Goal: Check status: Check status

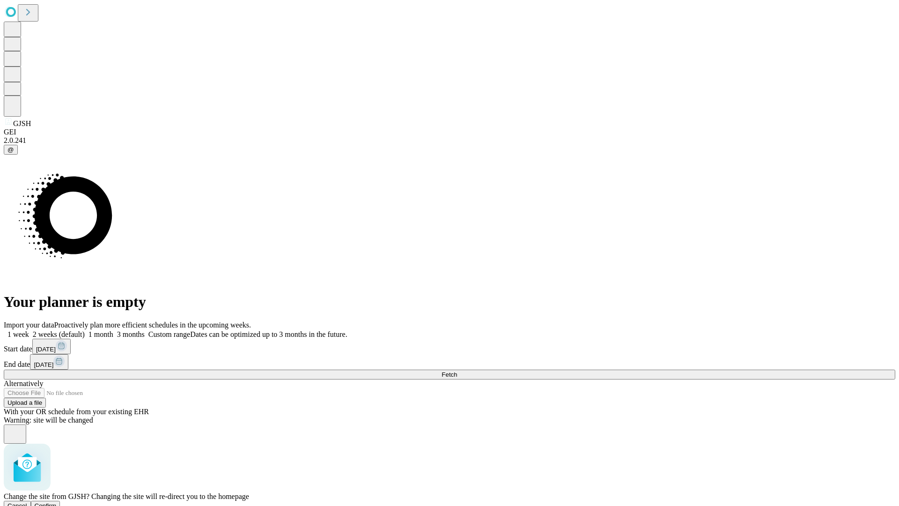
click at [57, 502] on span "Confirm" at bounding box center [46, 505] width 22 height 7
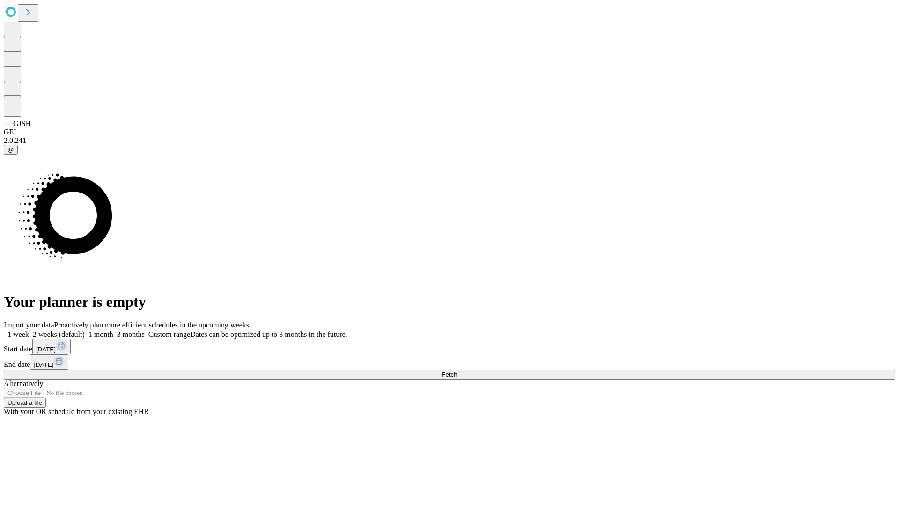
click at [29, 330] on label "1 week" at bounding box center [16, 334] width 25 height 8
click at [457, 371] on span "Fetch" at bounding box center [449, 374] width 15 height 7
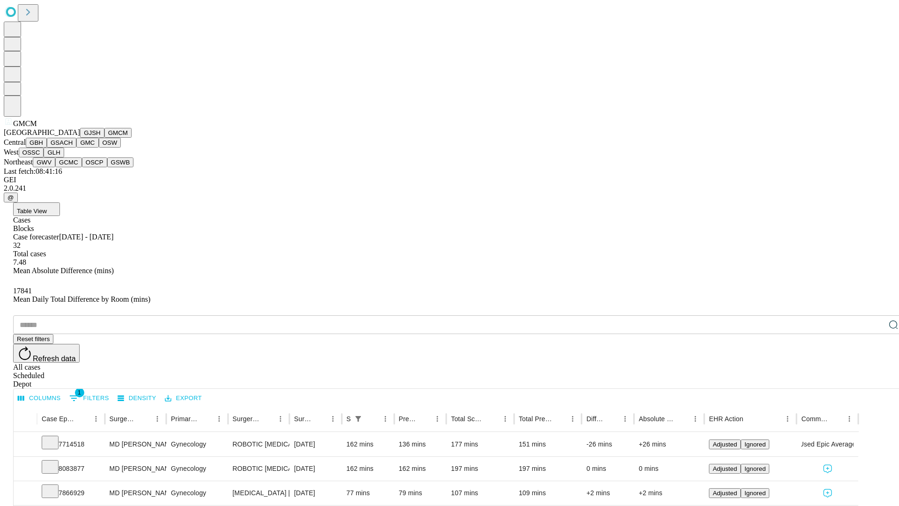
click at [47, 147] on button "GBH" at bounding box center [36, 143] width 21 height 10
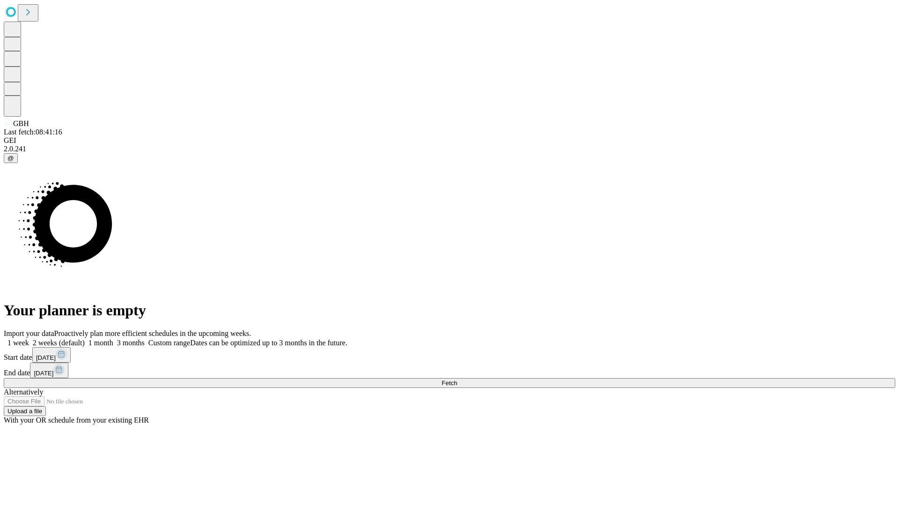
click at [29, 339] on label "1 week" at bounding box center [16, 343] width 25 height 8
click at [457, 379] on span "Fetch" at bounding box center [449, 382] width 15 height 7
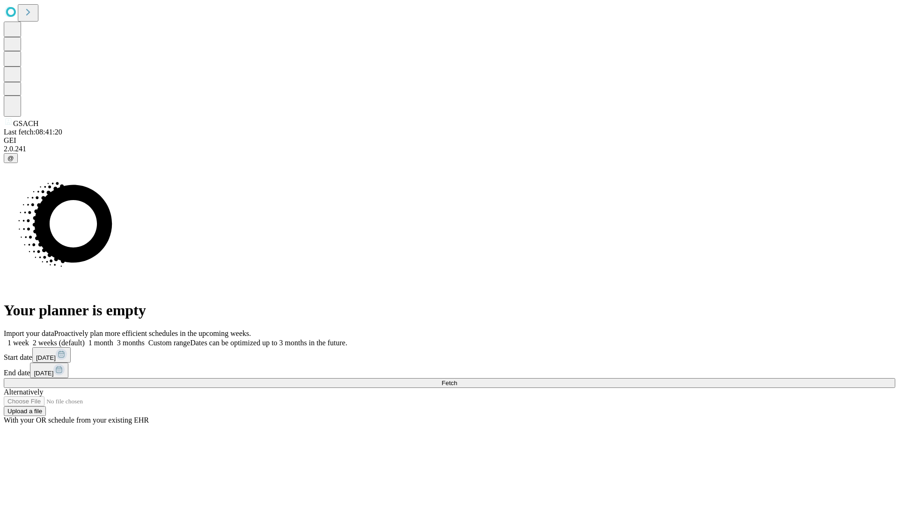
click at [457, 379] on span "Fetch" at bounding box center [449, 382] width 15 height 7
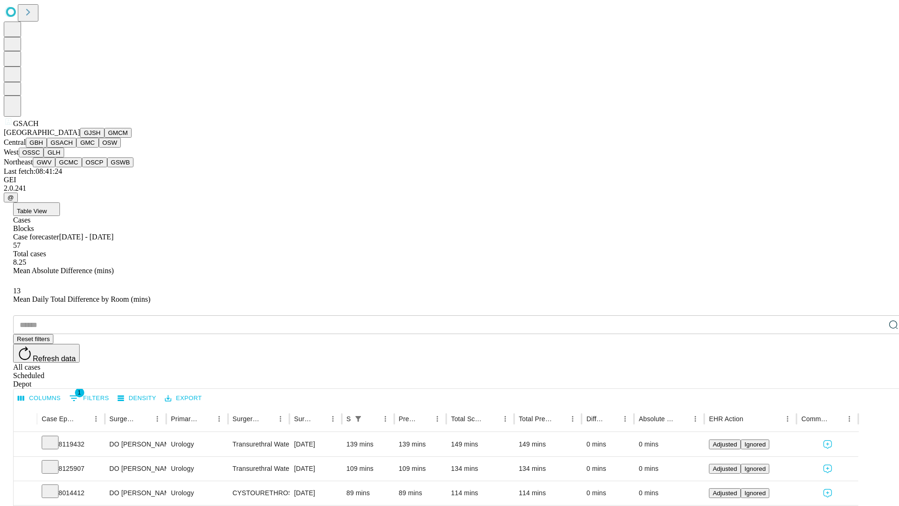
click at [76, 147] on button "GMC" at bounding box center [87, 143] width 22 height 10
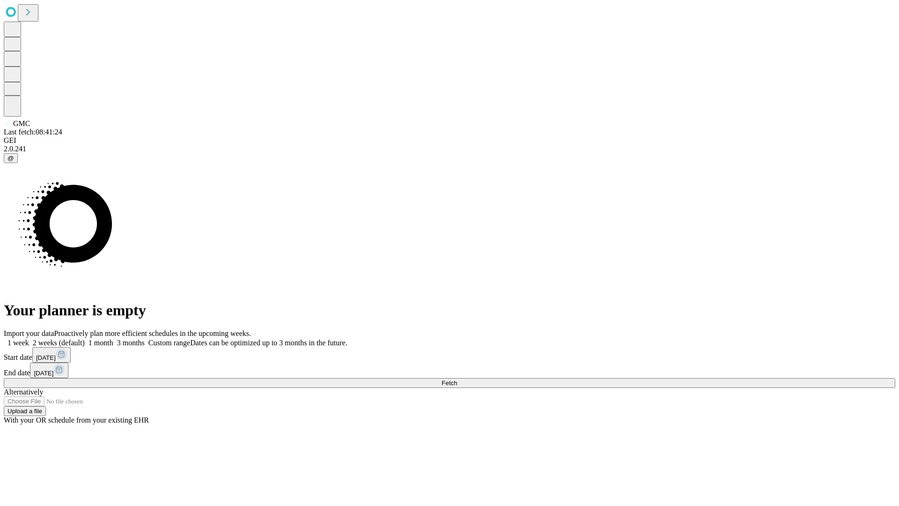
click at [29, 339] on label "1 week" at bounding box center [16, 343] width 25 height 8
click at [457, 379] on span "Fetch" at bounding box center [449, 382] width 15 height 7
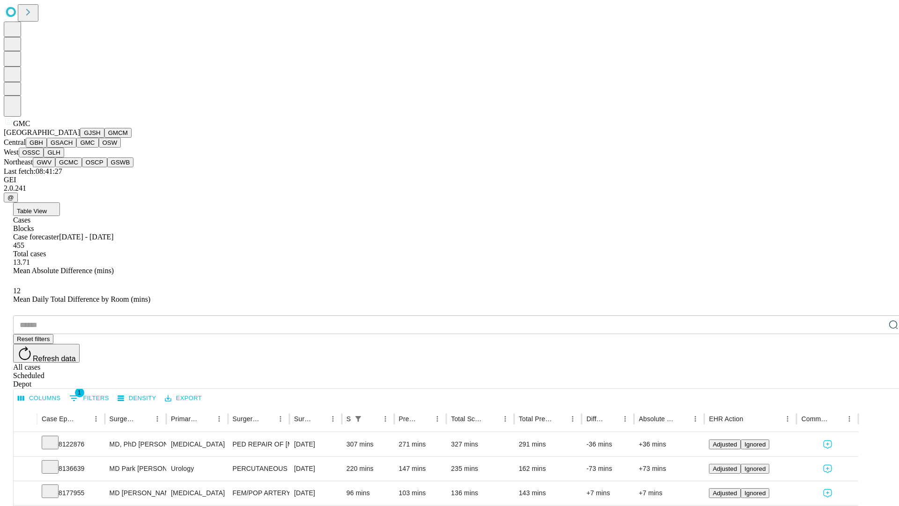
click at [99, 147] on button "OSW" at bounding box center [110, 143] width 22 height 10
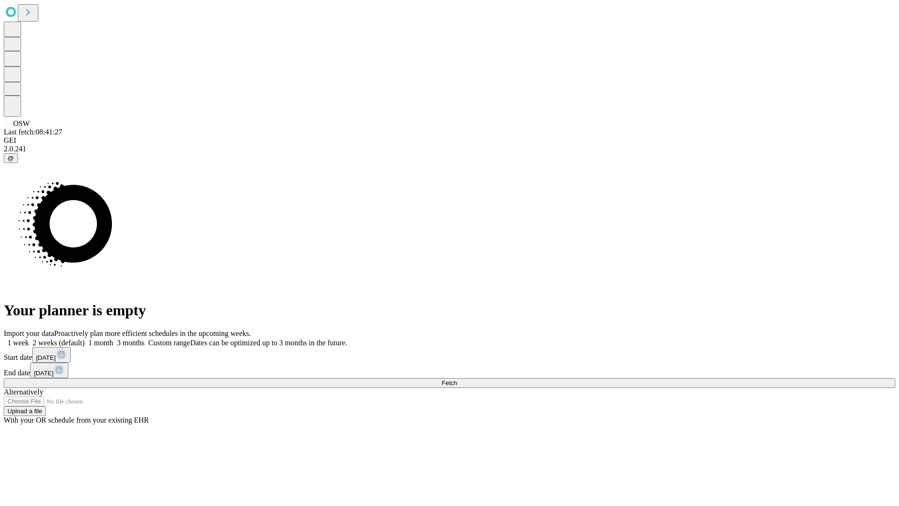
click at [29, 339] on label "1 week" at bounding box center [16, 343] width 25 height 8
click at [457, 379] on span "Fetch" at bounding box center [449, 382] width 15 height 7
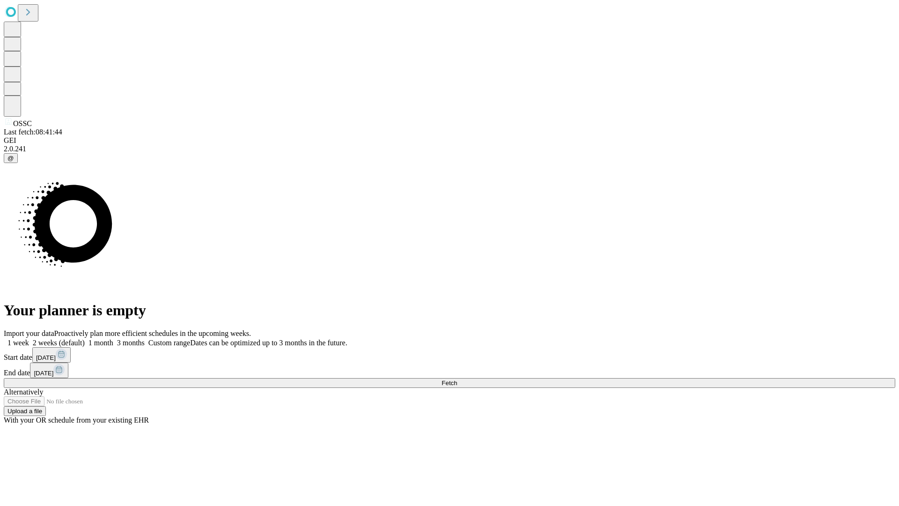
click at [29, 339] on label "1 week" at bounding box center [16, 343] width 25 height 8
click at [457, 379] on span "Fetch" at bounding box center [449, 382] width 15 height 7
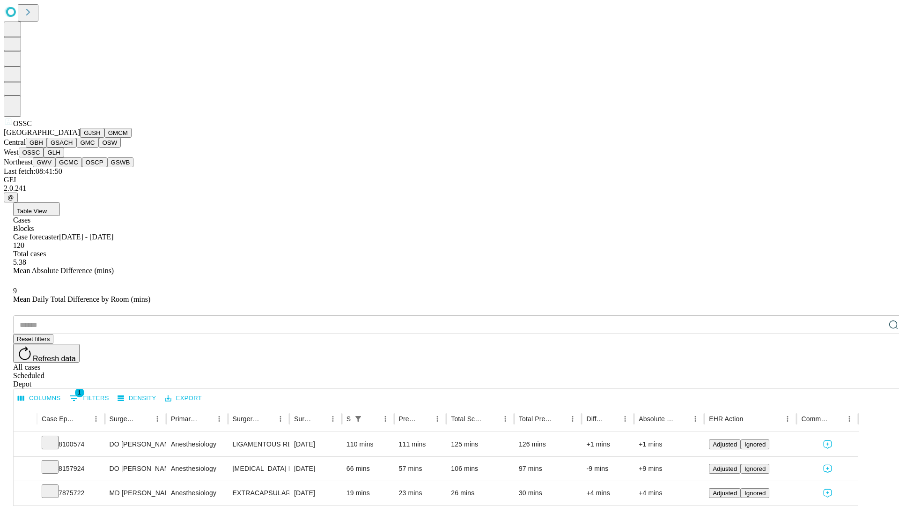
click at [64, 157] on button "GLH" at bounding box center [54, 152] width 20 height 10
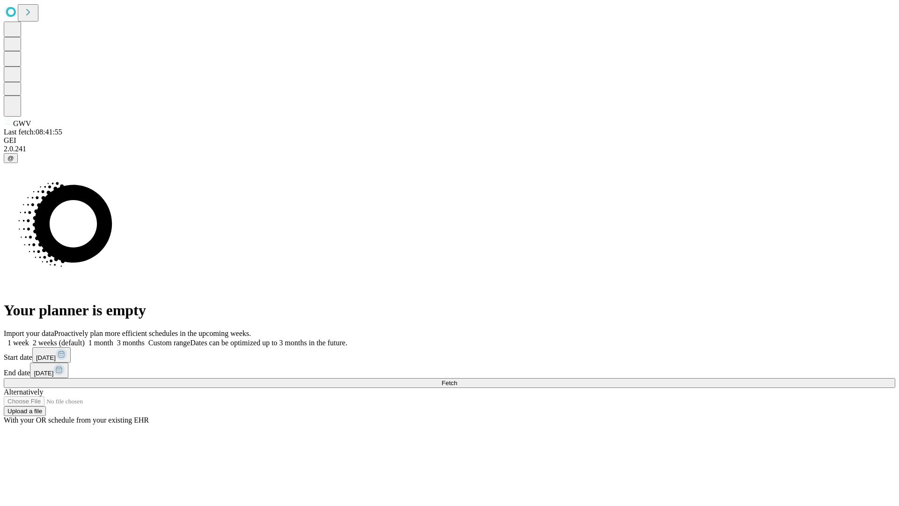
click at [29, 339] on label "1 week" at bounding box center [16, 343] width 25 height 8
click at [457, 379] on span "Fetch" at bounding box center [449, 382] width 15 height 7
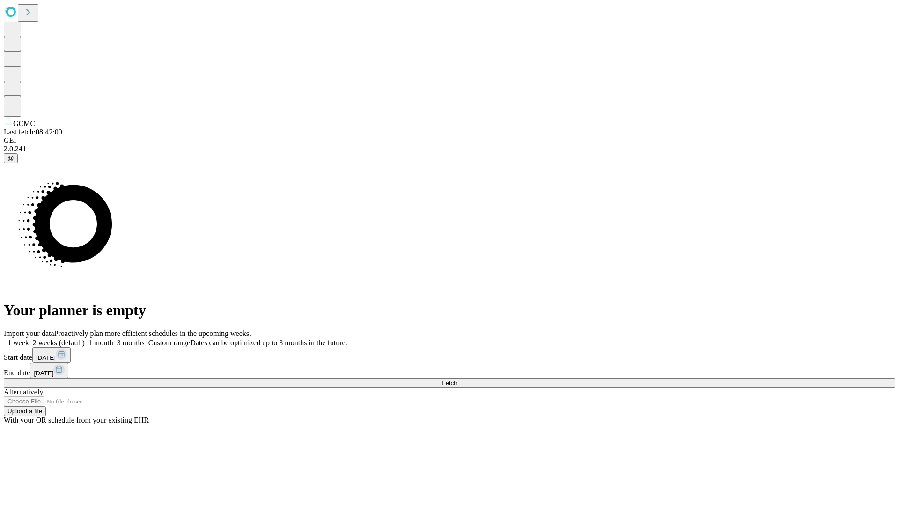
click at [29, 339] on label "1 week" at bounding box center [16, 343] width 25 height 8
click at [457, 379] on span "Fetch" at bounding box center [449, 382] width 15 height 7
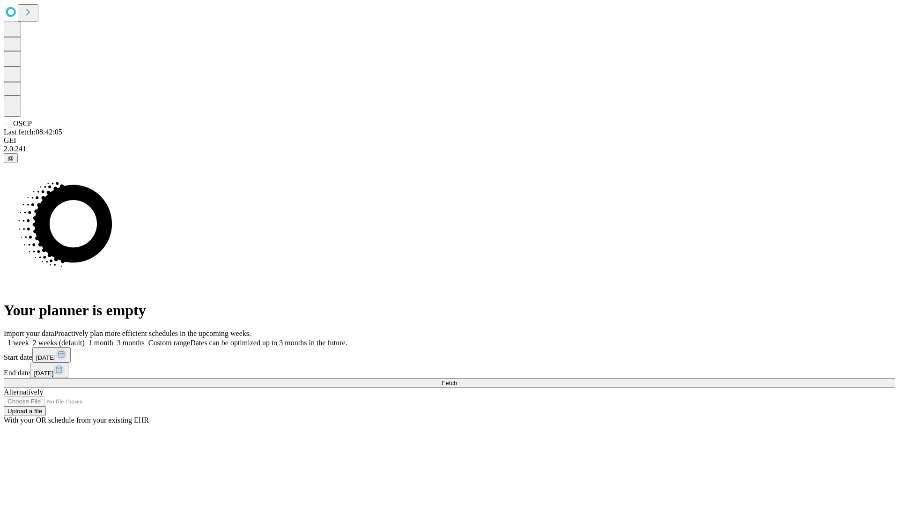
click at [457, 379] on span "Fetch" at bounding box center [449, 382] width 15 height 7
